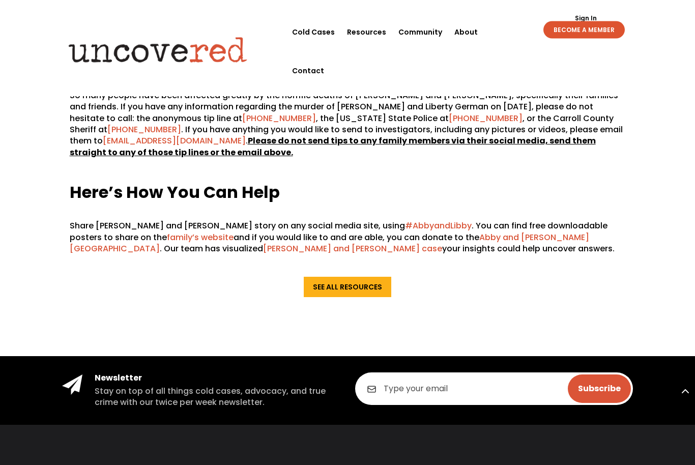
scroll to position [1487, 0]
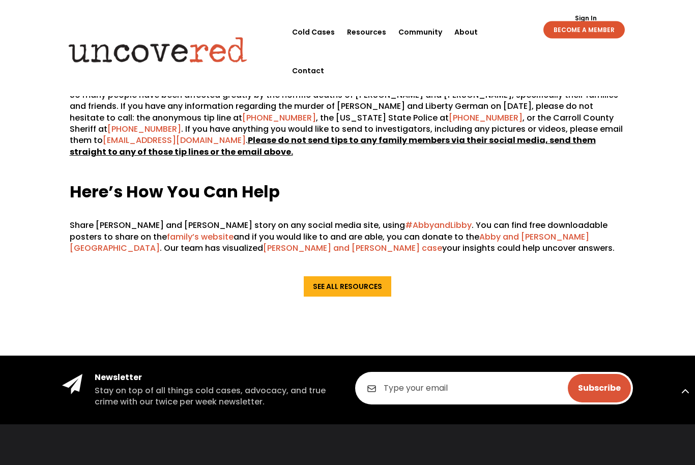
click at [358, 277] on link "See All Resources" at bounding box center [348, 287] width 88 height 20
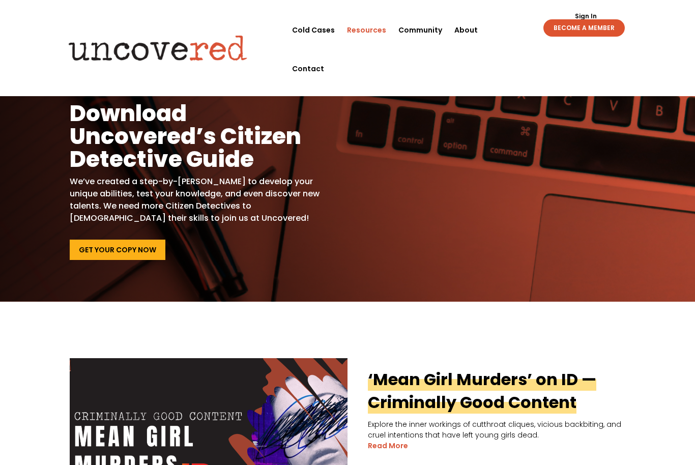
click at [131, 248] on link "Get Your Copy Now" at bounding box center [118, 250] width 96 height 20
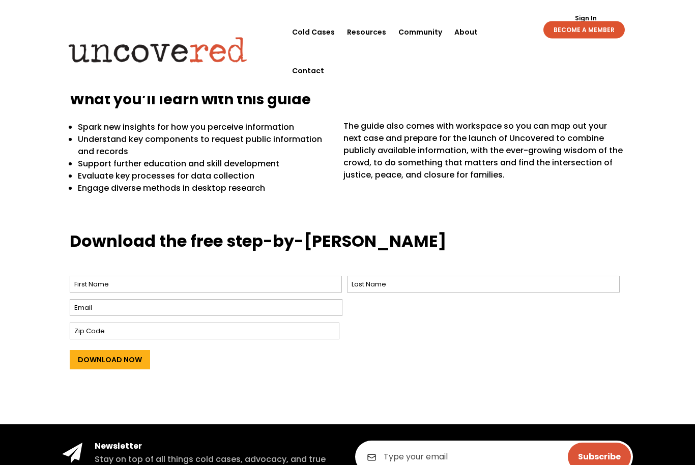
scroll to position [288, 0]
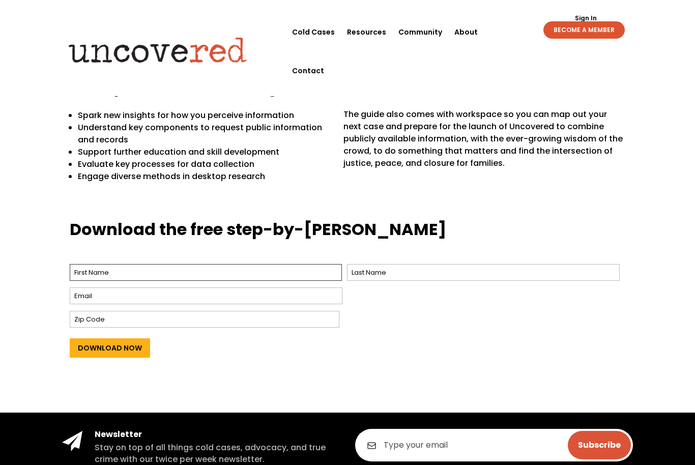
click at [233, 266] on input "First" at bounding box center [206, 272] width 273 height 17
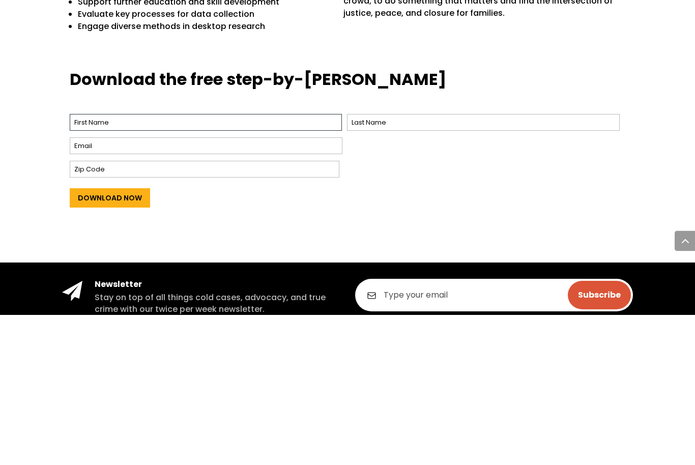
type input "CeCe"
type input "Gregory"
click at [280, 265] on input "CeCe" at bounding box center [206, 273] width 273 height 17
type input "CeCe"
click at [259, 288] on input "Email *" at bounding box center [206, 296] width 273 height 17
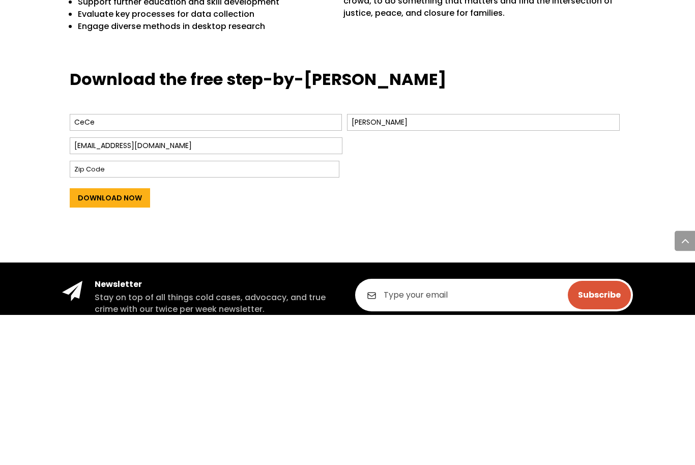
click at [313, 288] on input "cece.greatteacher@gmail.com" at bounding box center [206, 296] width 273 height 17
type input "cece.greatteacher@gmail.com"
click at [277, 311] on input "Zip Code" at bounding box center [205, 319] width 270 height 17
type input "39532"
click at [128, 339] on input "Download Now" at bounding box center [110, 348] width 80 height 19
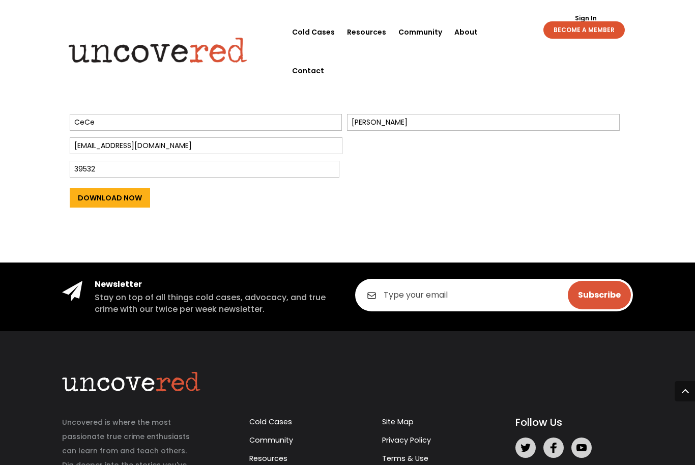
scroll to position [473, 0]
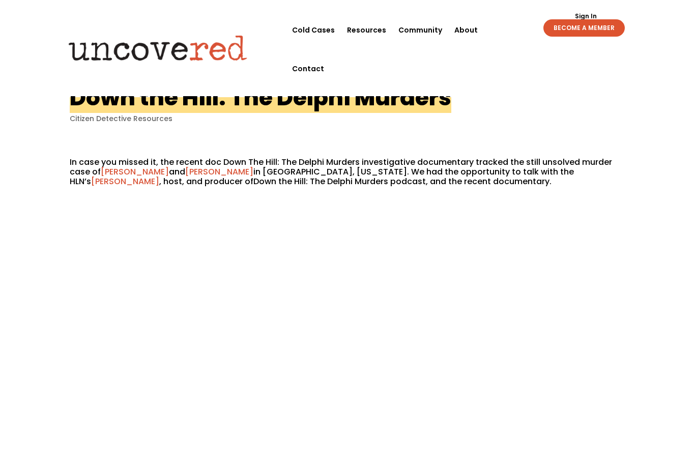
click at [318, 30] on link "Cold Cases" at bounding box center [313, 30] width 43 height 39
